Goal: Task Accomplishment & Management: Manage account settings

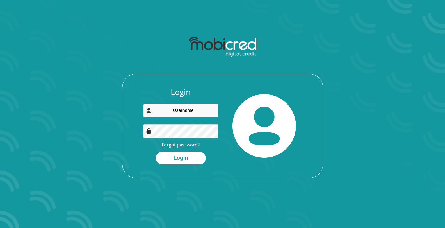
click at [180, 111] on input "email" at bounding box center [180, 111] width 75 height 14
type input "[EMAIL_ADDRESS][DOMAIN_NAME]"
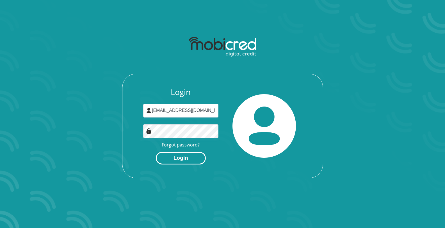
click at [181, 159] on button "Login" at bounding box center [181, 158] width 50 height 13
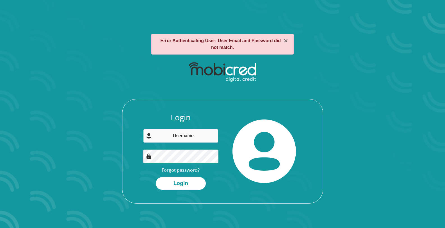
click at [193, 137] on input "email" at bounding box center [180, 136] width 75 height 14
type input "[EMAIL_ADDRESS][DOMAIN_NAME]"
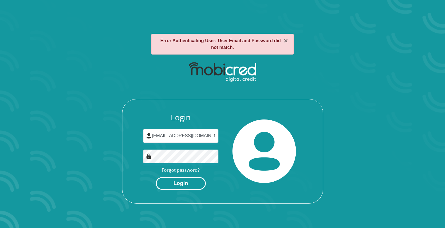
click at [185, 179] on button "Login" at bounding box center [181, 183] width 50 height 13
